Goal: Information Seeking & Learning: Find specific page/section

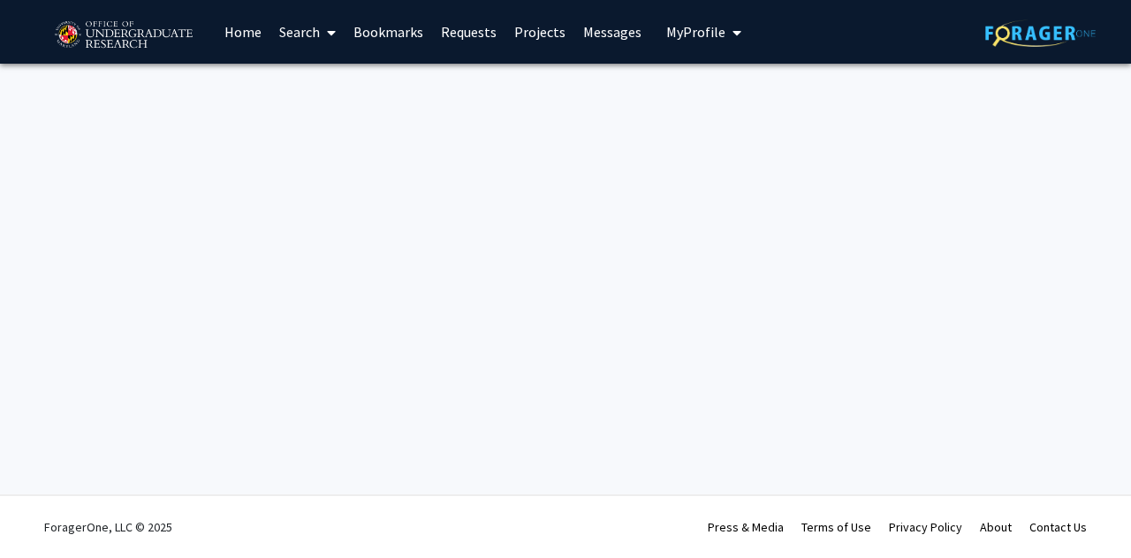
click at [242, 31] on link "Home" at bounding box center [243, 32] width 55 height 62
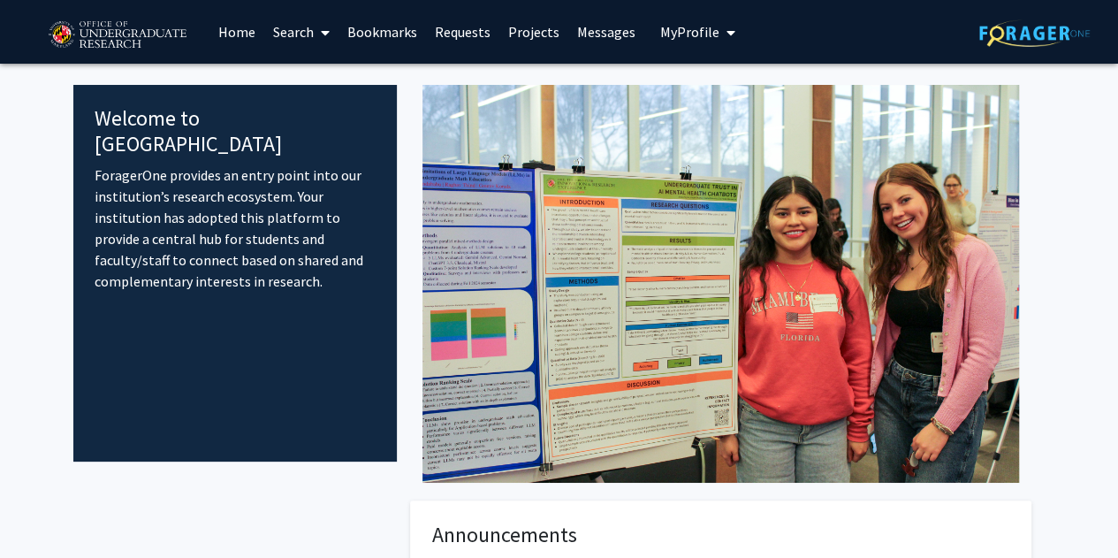
click at [543, 24] on link "Projects" at bounding box center [533, 32] width 69 height 62
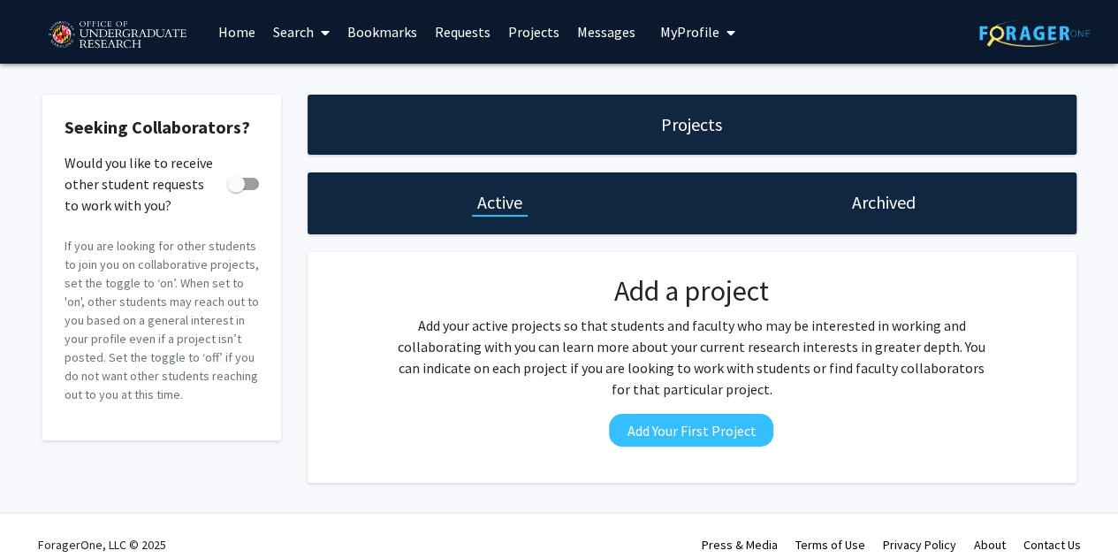
click at [315, 29] on span at bounding box center [322, 33] width 16 height 62
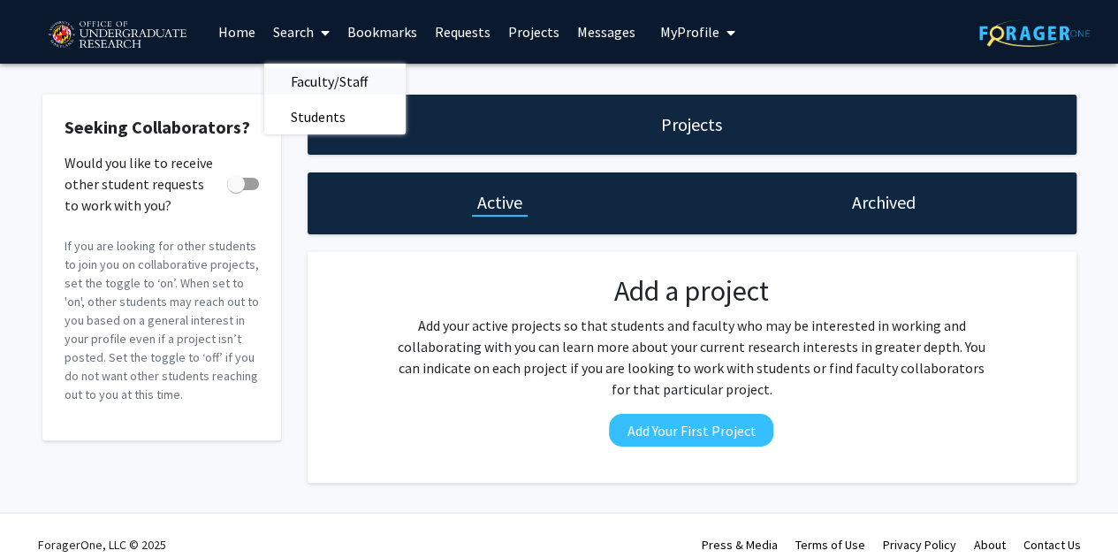
click at [333, 70] on span "Faculty/Staff" at bounding box center [329, 81] width 130 height 35
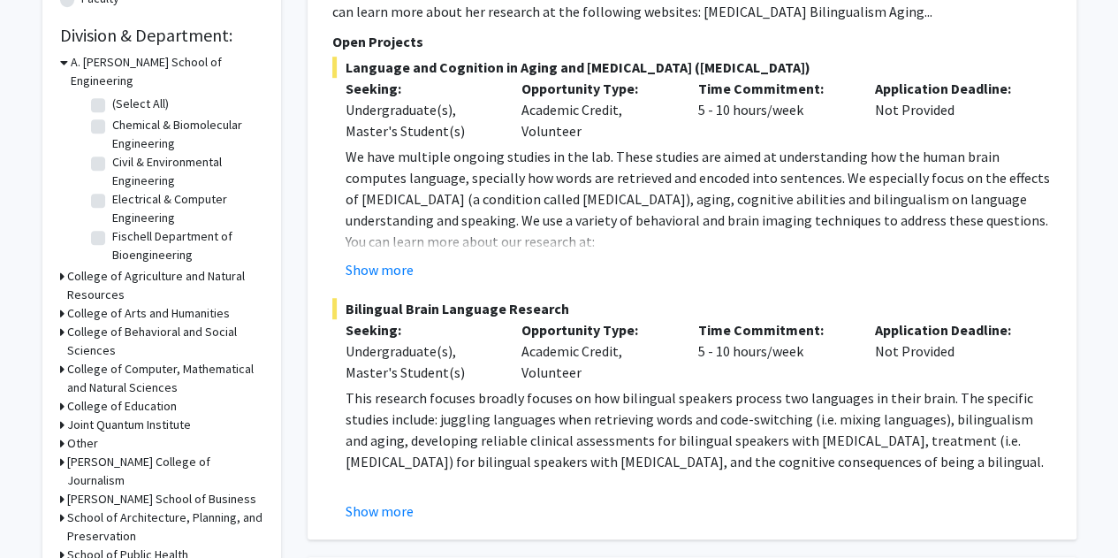
scroll to position [596, 0]
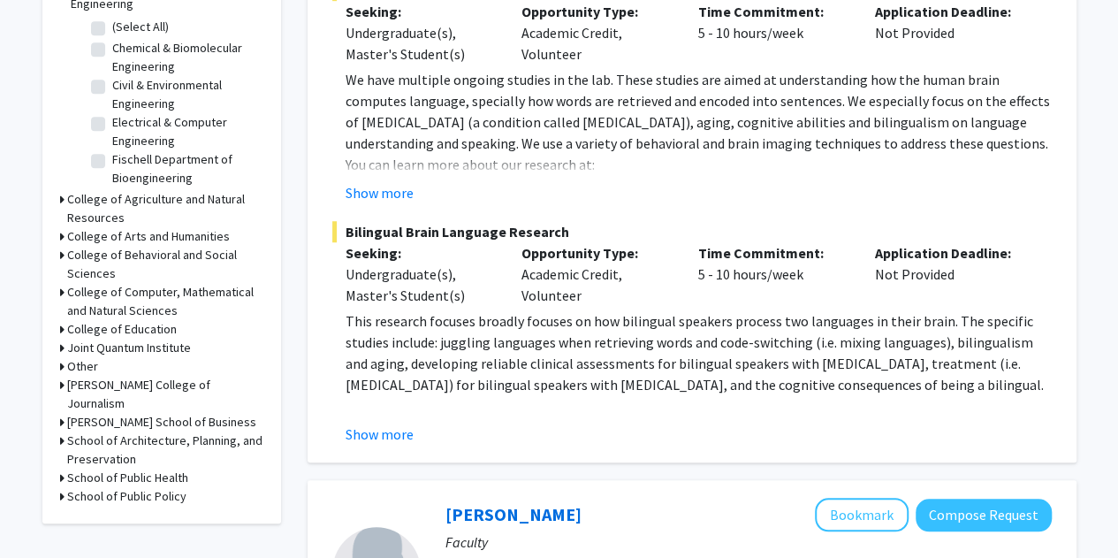
click at [88, 246] on h3 "College of Behavioral and Social Sciences" at bounding box center [165, 264] width 196 height 37
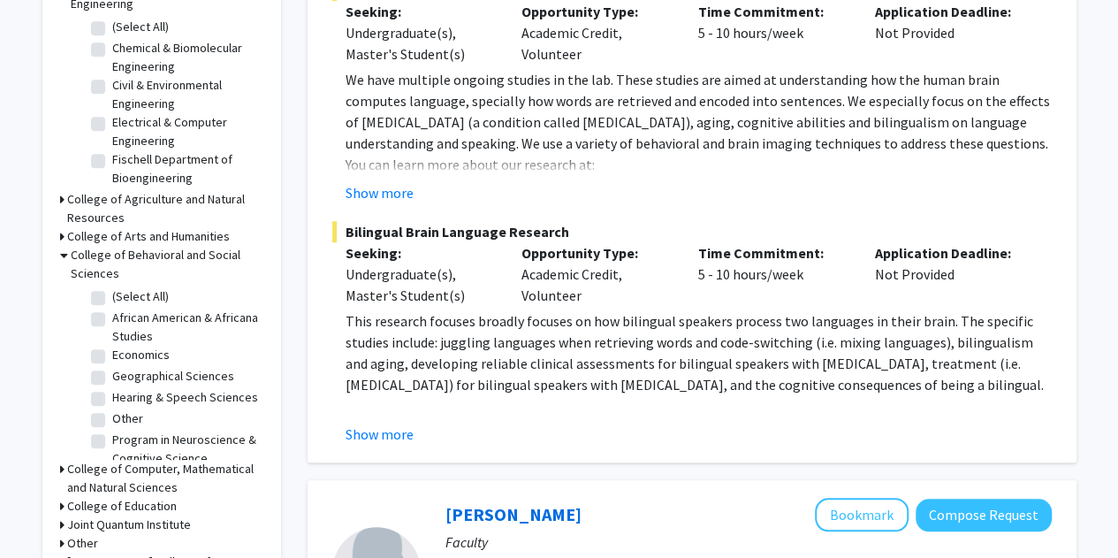
click at [112, 345] on label "Economics" at bounding box center [140, 354] width 57 height 19
click at [112, 345] on input "Economics" at bounding box center [117, 350] width 11 height 11
